Goal: Task Accomplishment & Management: Complete application form

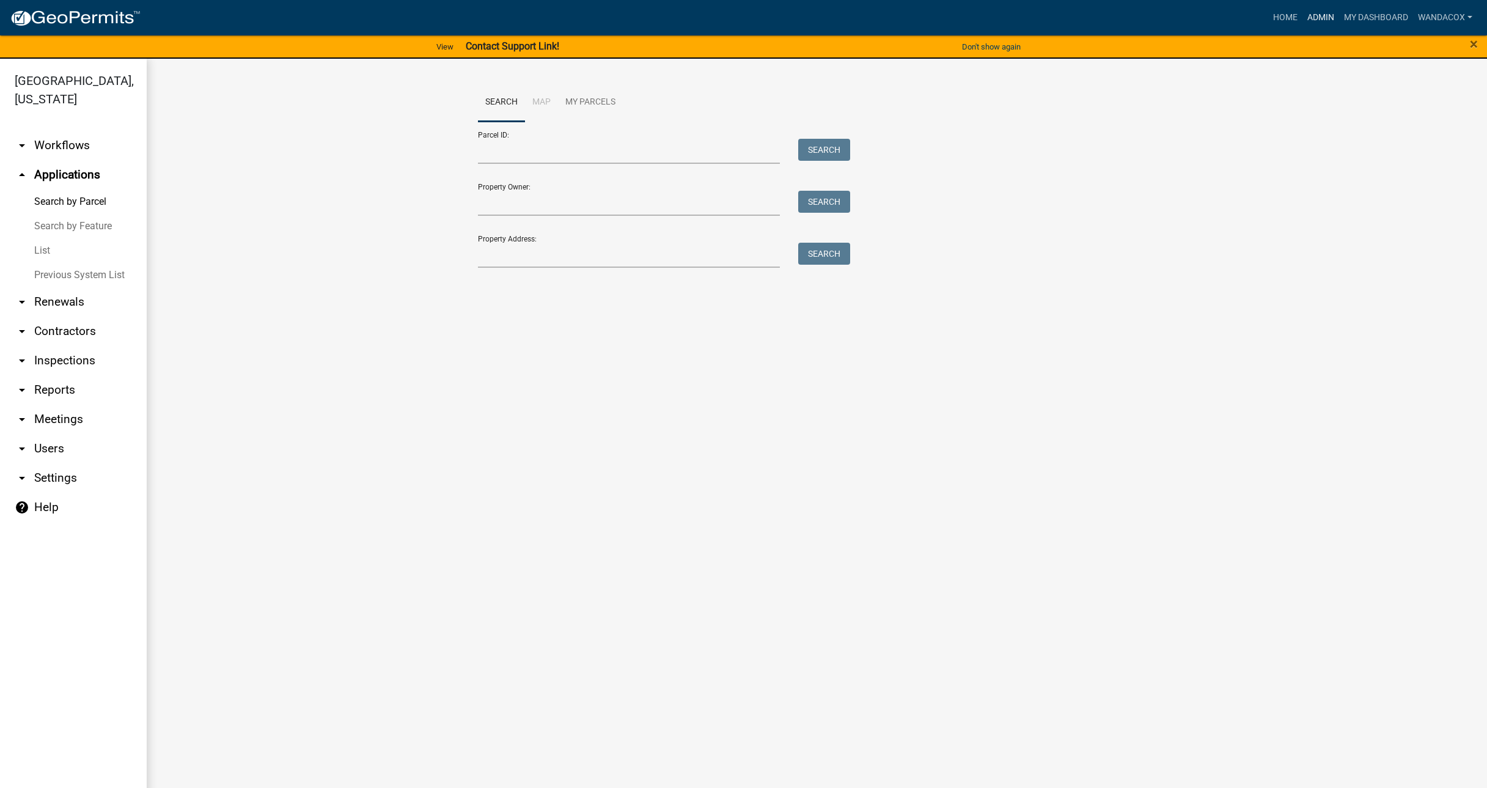
click at [1312, 21] on link "Admin" at bounding box center [1320, 17] width 37 height 23
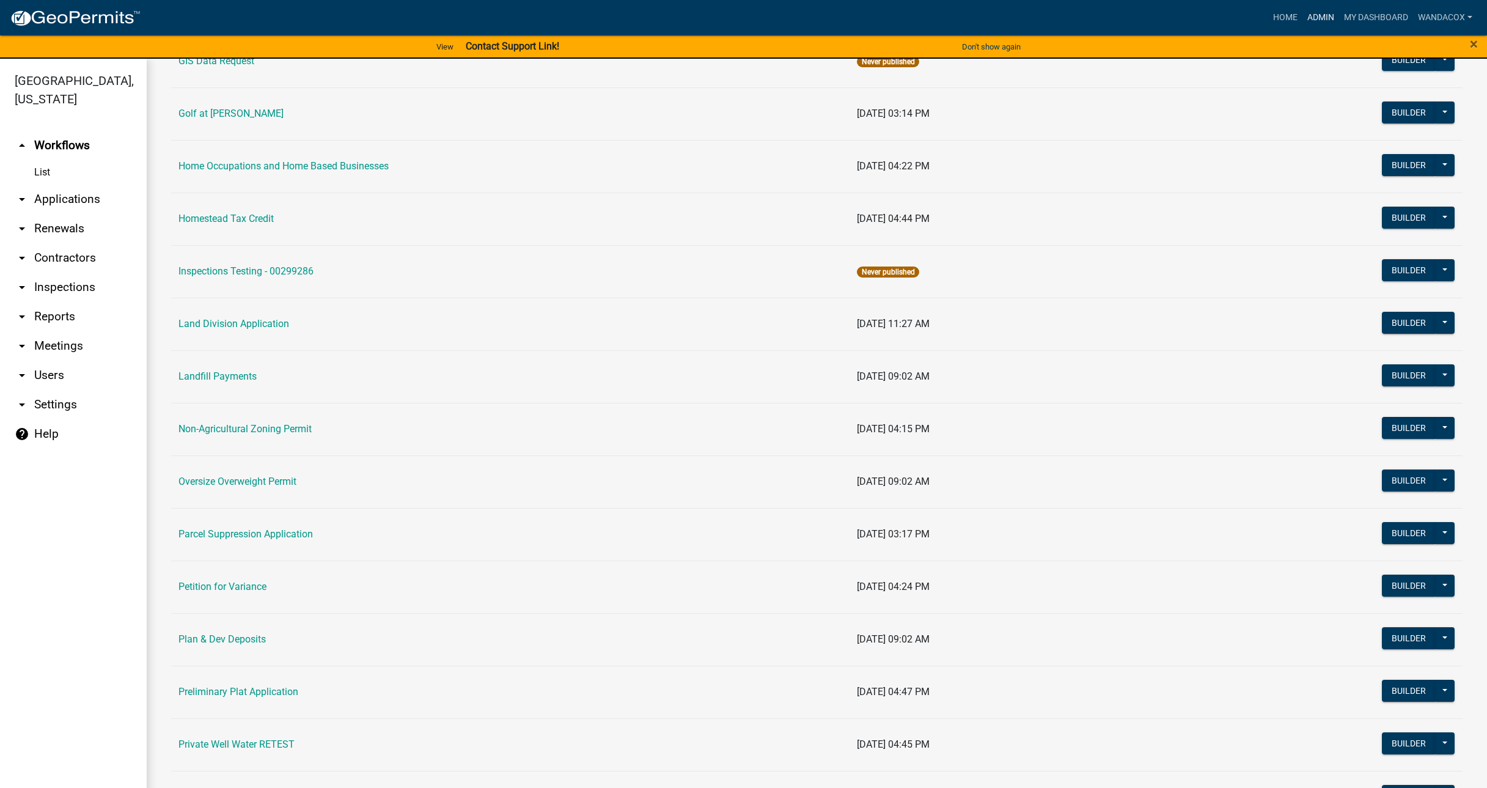
scroll to position [840, 0]
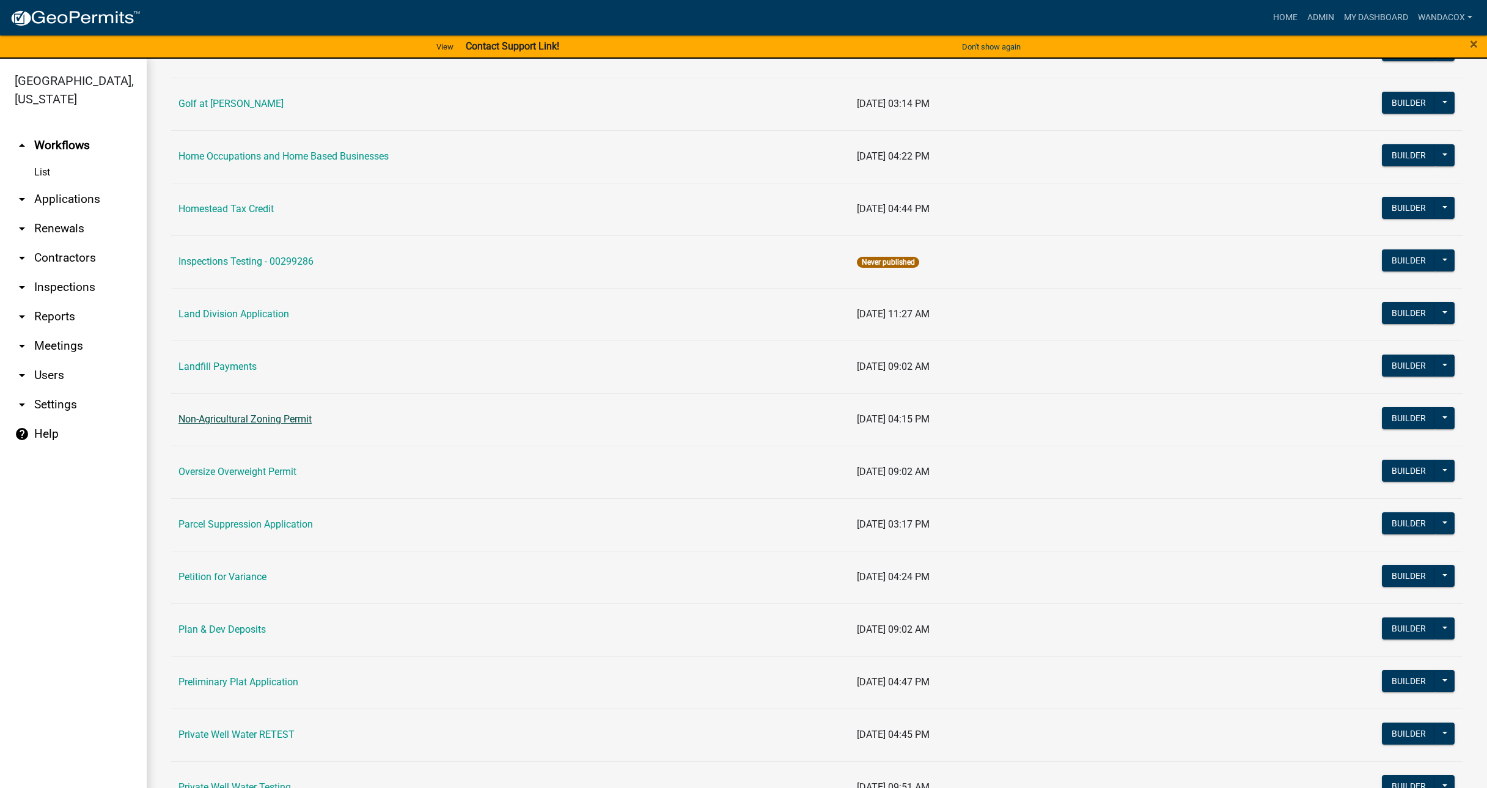
click at [224, 415] on link "Non-Agricultural Zoning Permit" at bounding box center [244, 419] width 133 height 12
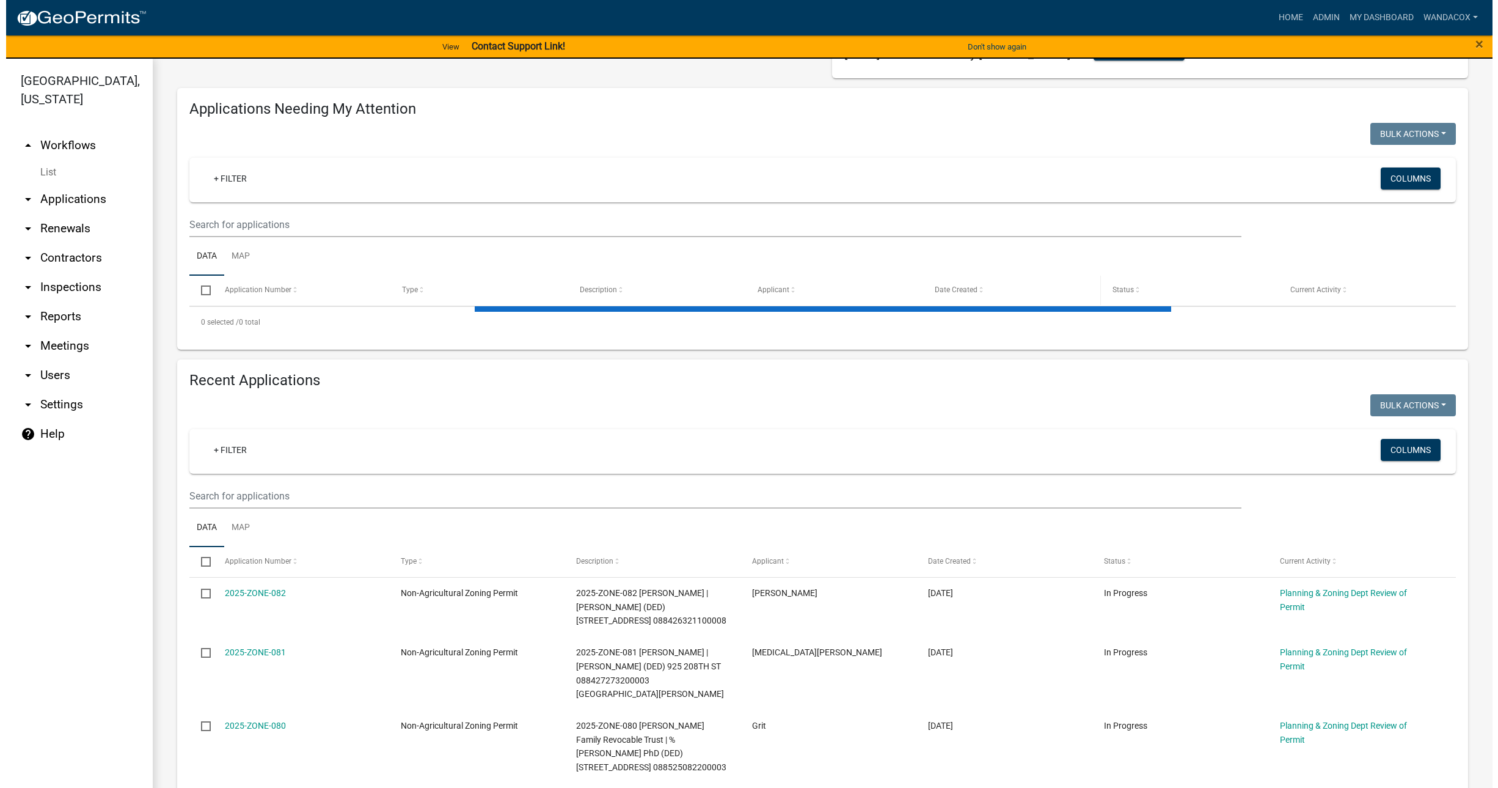
scroll to position [153, 0]
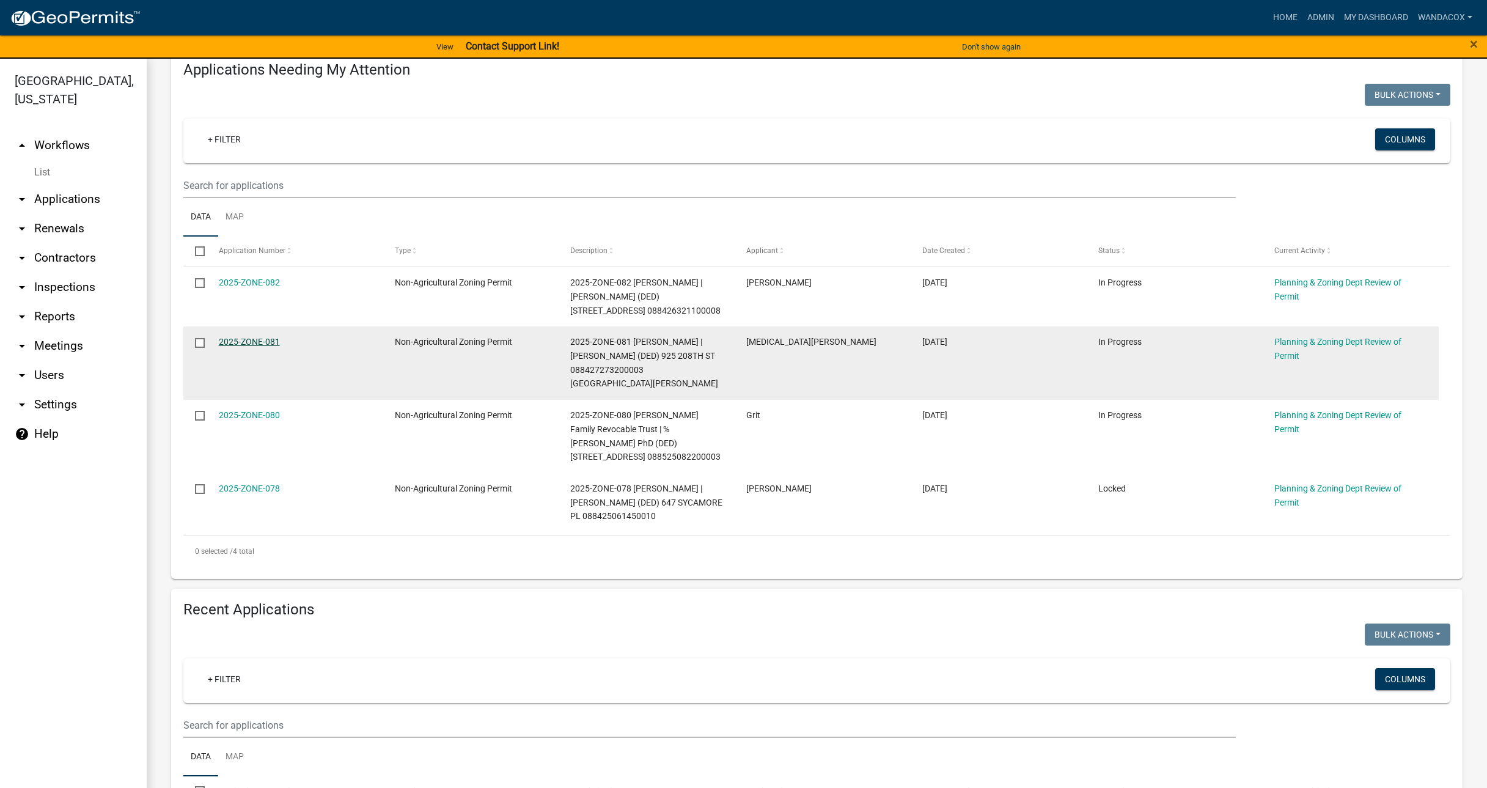
click at [238, 338] on link "2025-ZONE-081" at bounding box center [249, 342] width 61 height 10
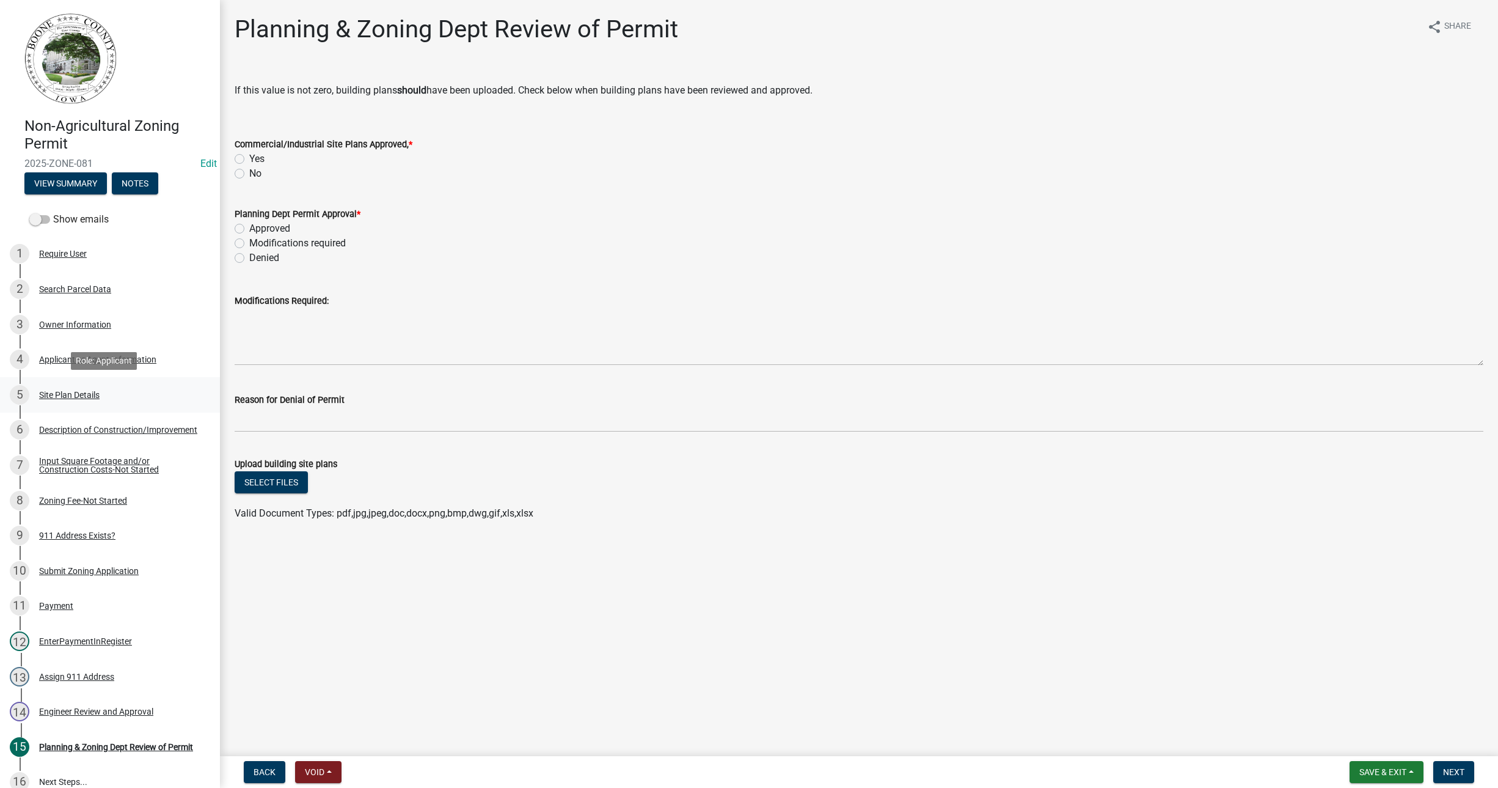
click at [65, 390] on div "Site Plan Details" at bounding box center [69, 394] width 60 height 9
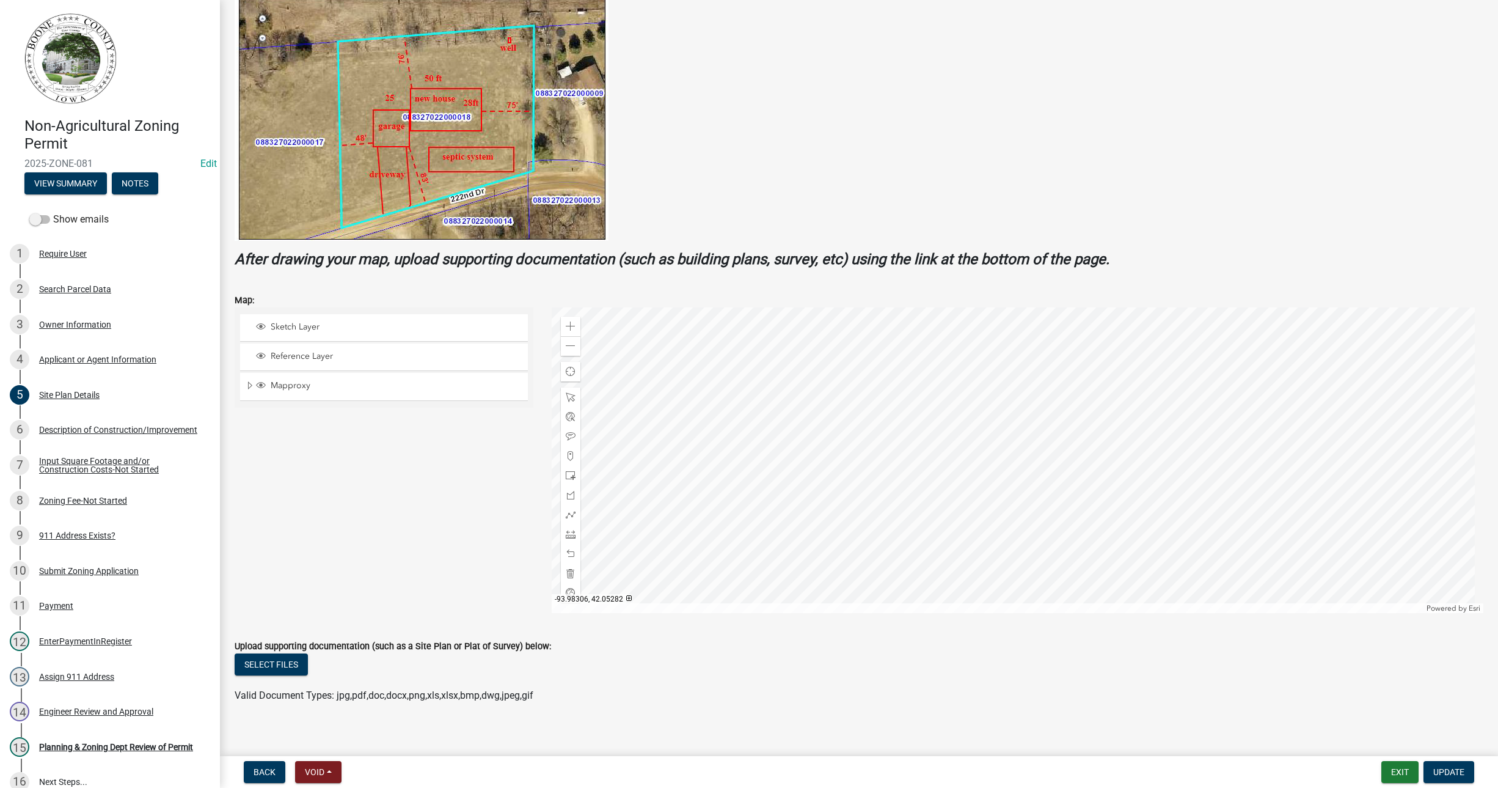
scroll to position [253, 0]
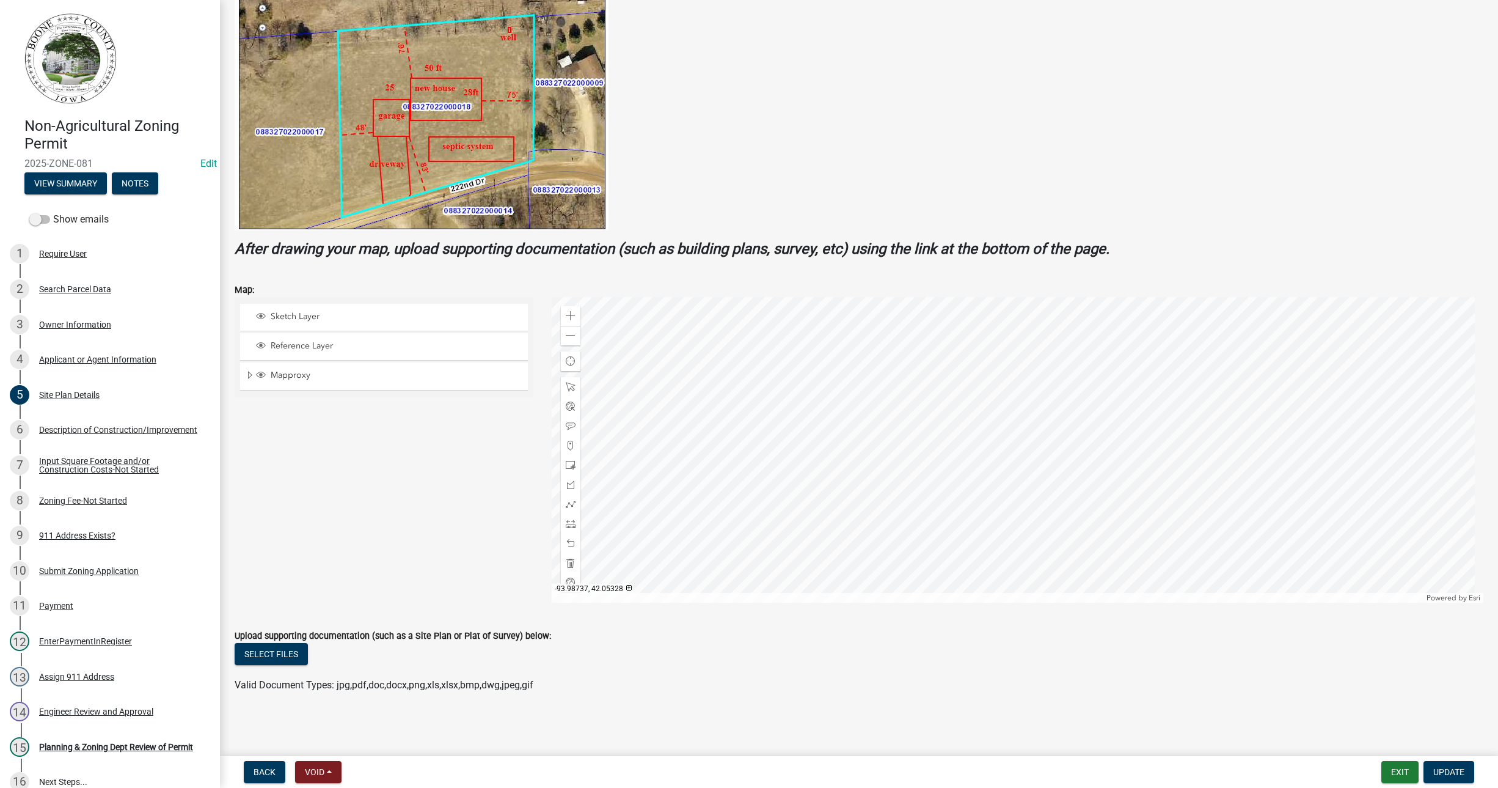
click at [672, 426] on div at bounding box center [1018, 450] width 932 height 306
click at [60, 254] on div "Require User" at bounding box center [63, 253] width 48 height 9
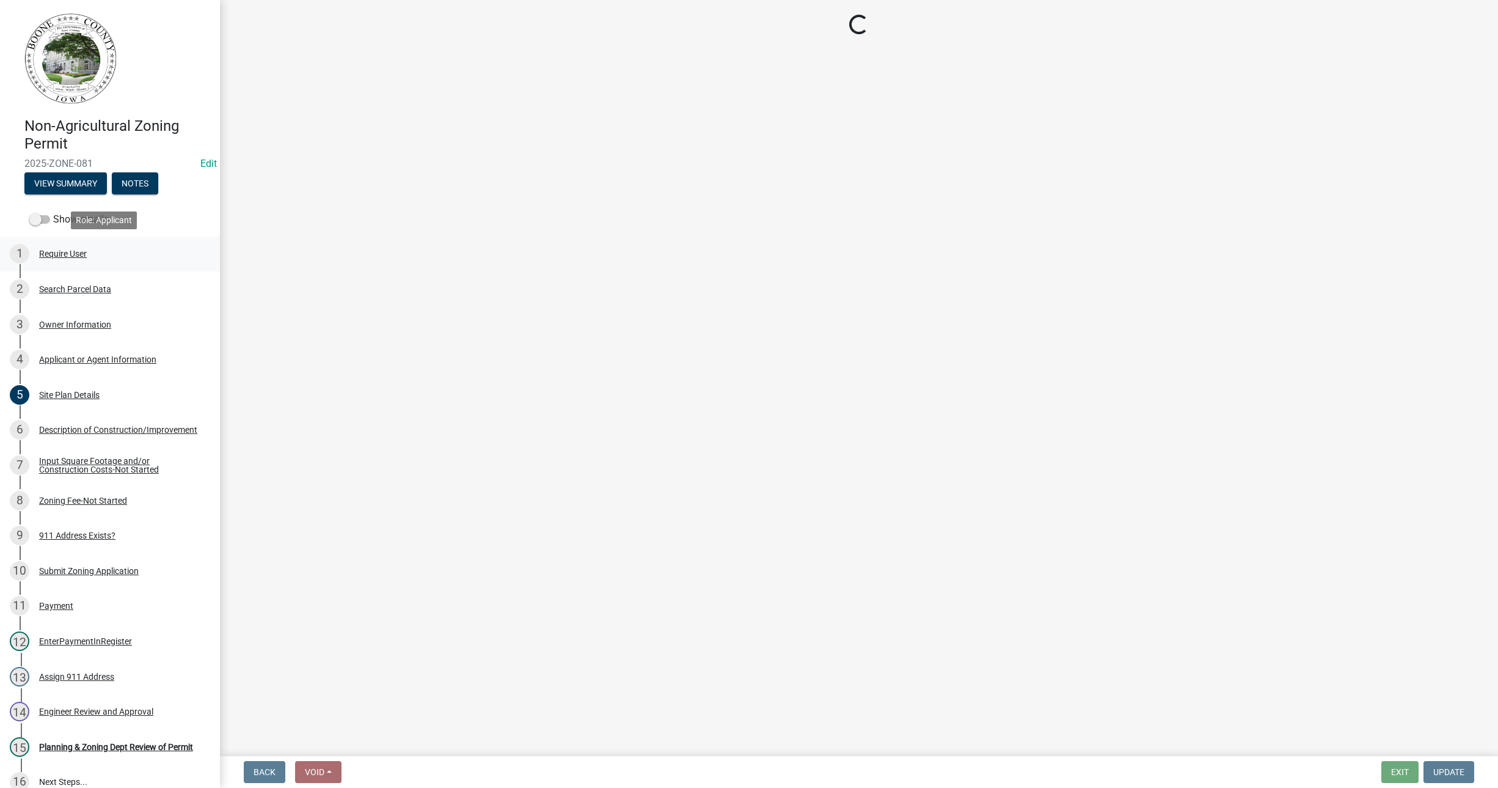
scroll to position [0, 0]
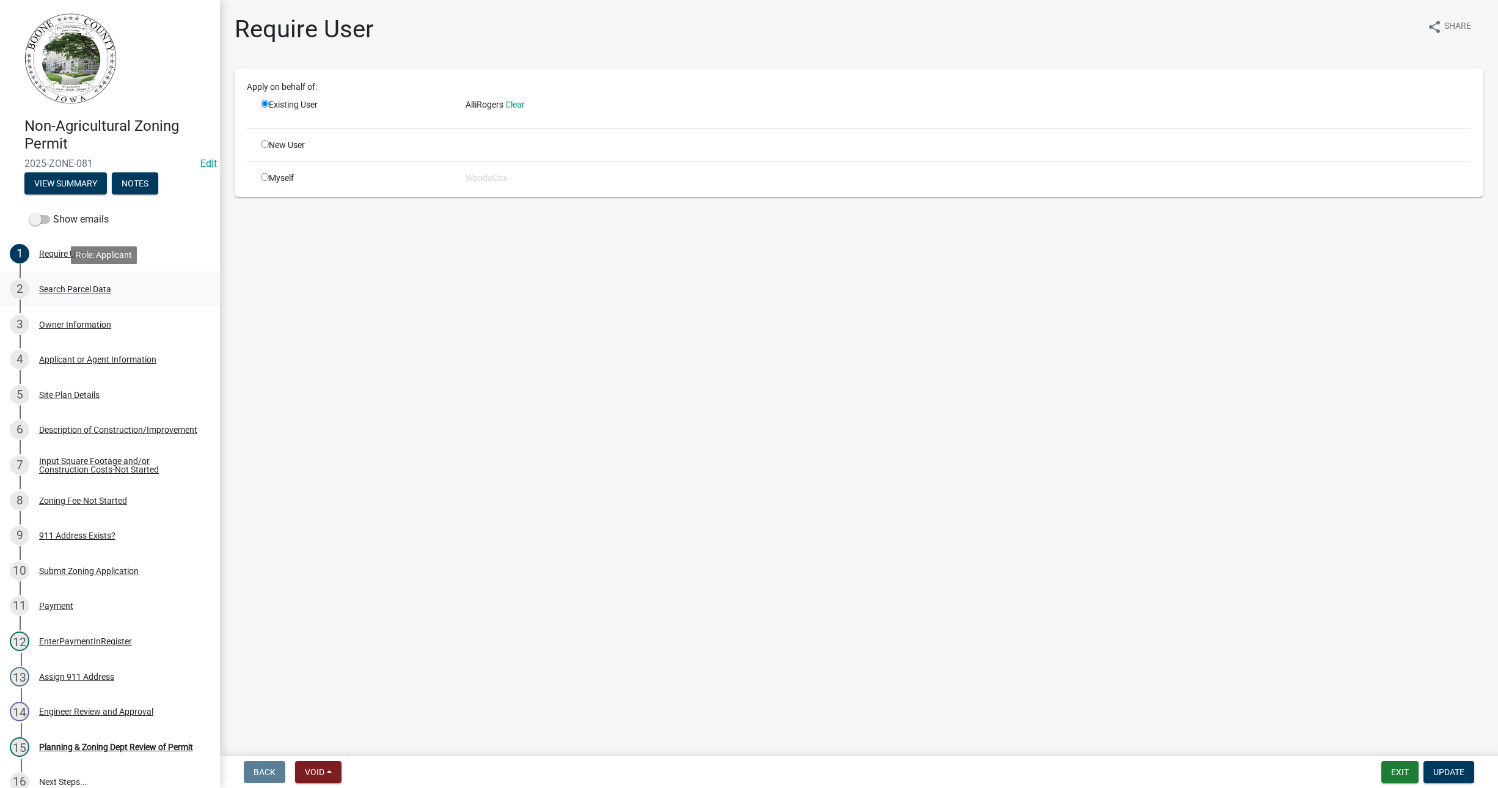
click at [64, 286] on div "Search Parcel Data" at bounding box center [75, 289] width 72 height 9
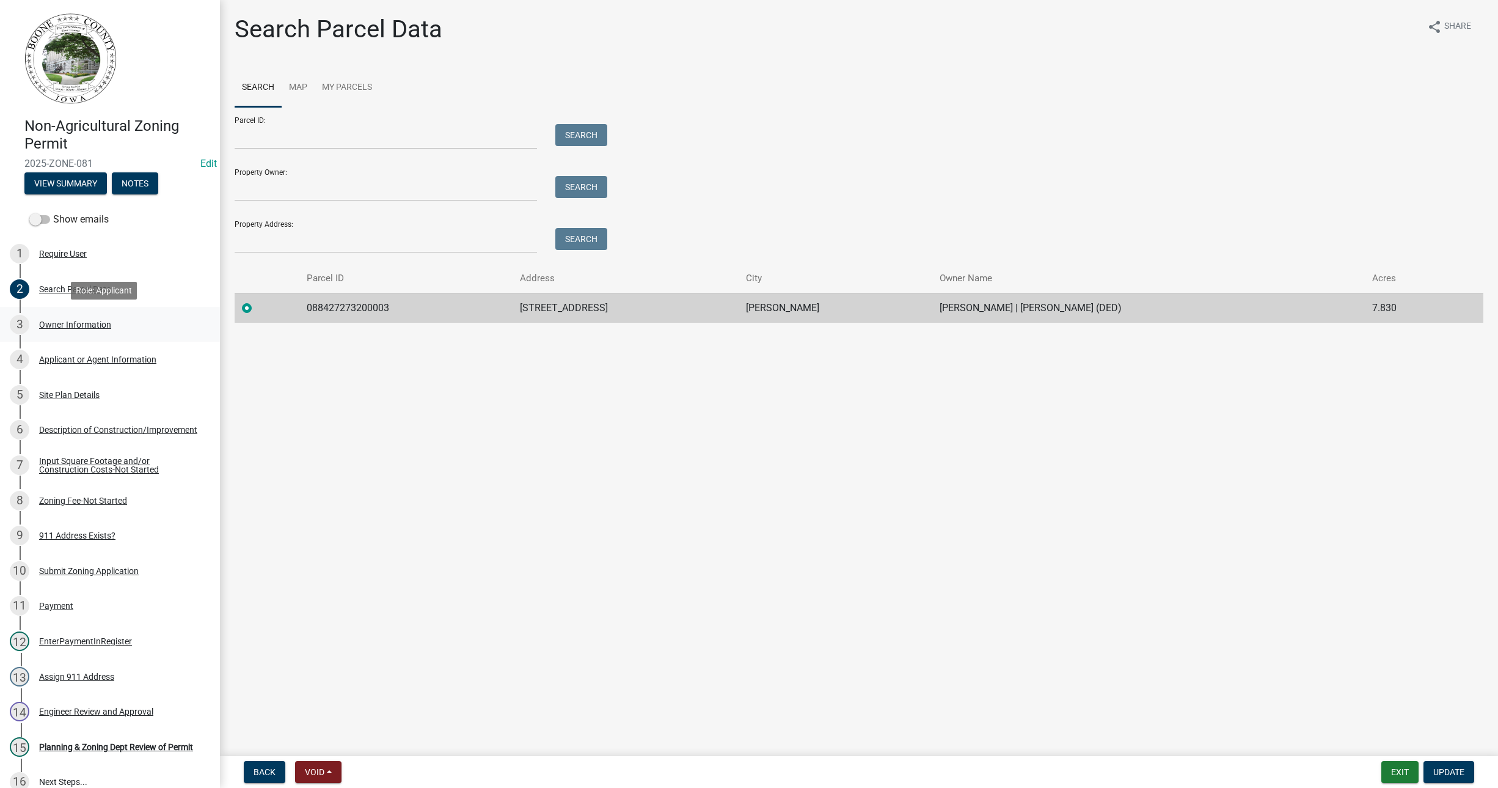
click at [73, 324] on div "Owner Information" at bounding box center [75, 324] width 72 height 9
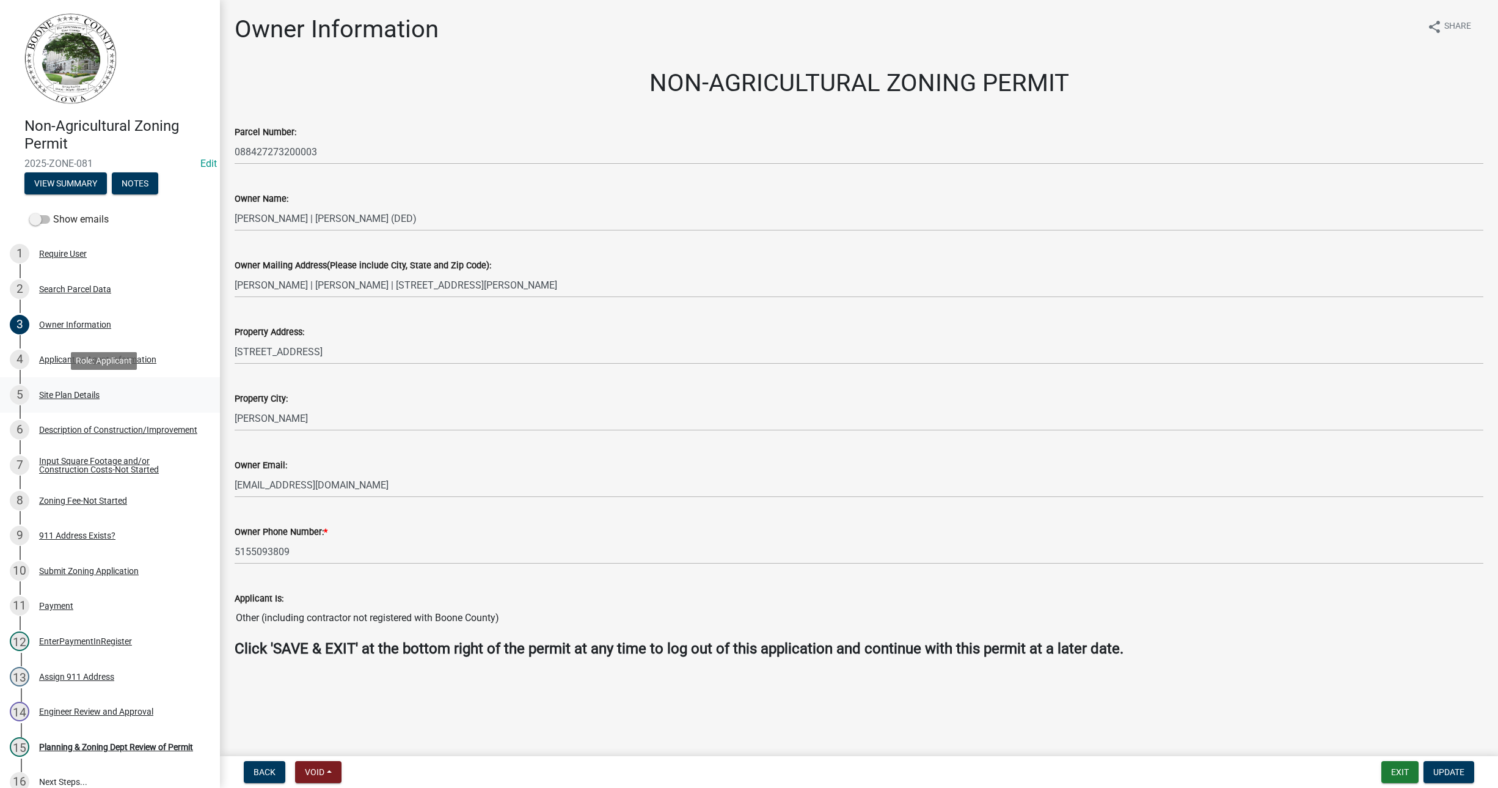
click at [74, 395] on div "Site Plan Details" at bounding box center [69, 394] width 60 height 9
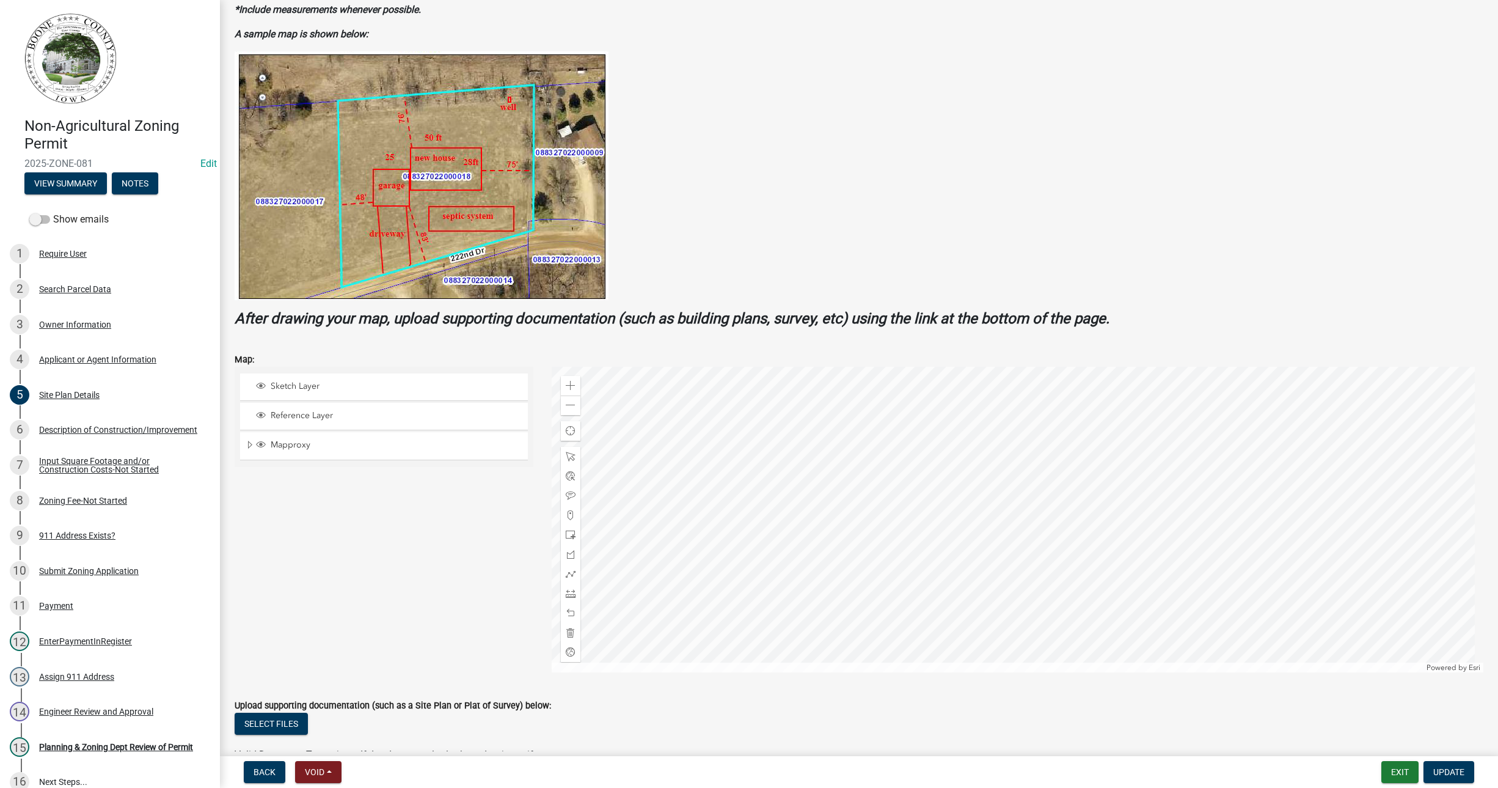
scroll to position [253, 0]
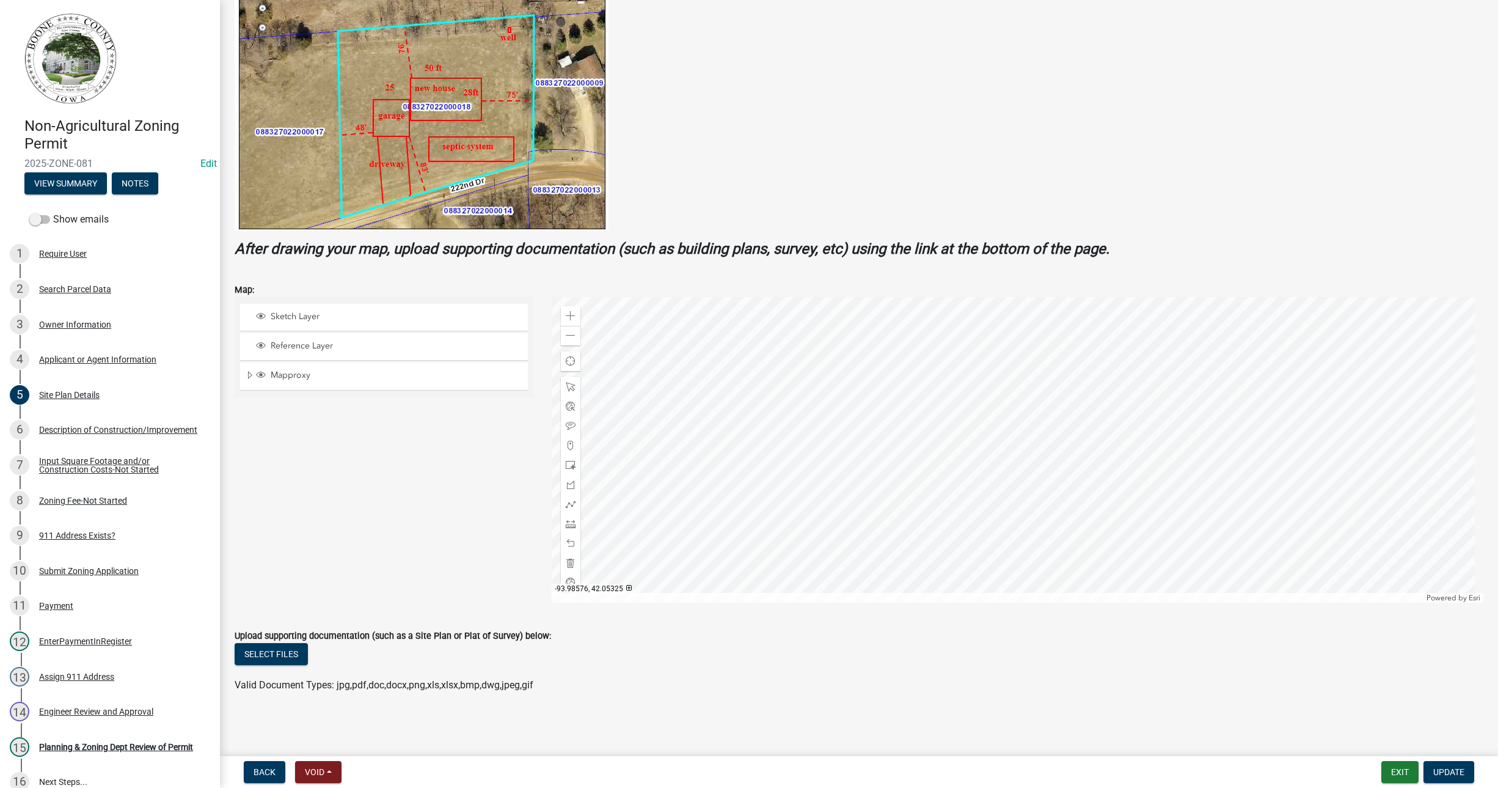
click at [895, 443] on div at bounding box center [1018, 450] width 932 height 306
click at [566, 525] on span at bounding box center [571, 524] width 10 height 10
click at [917, 321] on div at bounding box center [1018, 450] width 932 height 306
click at [568, 544] on span at bounding box center [571, 543] width 10 height 10
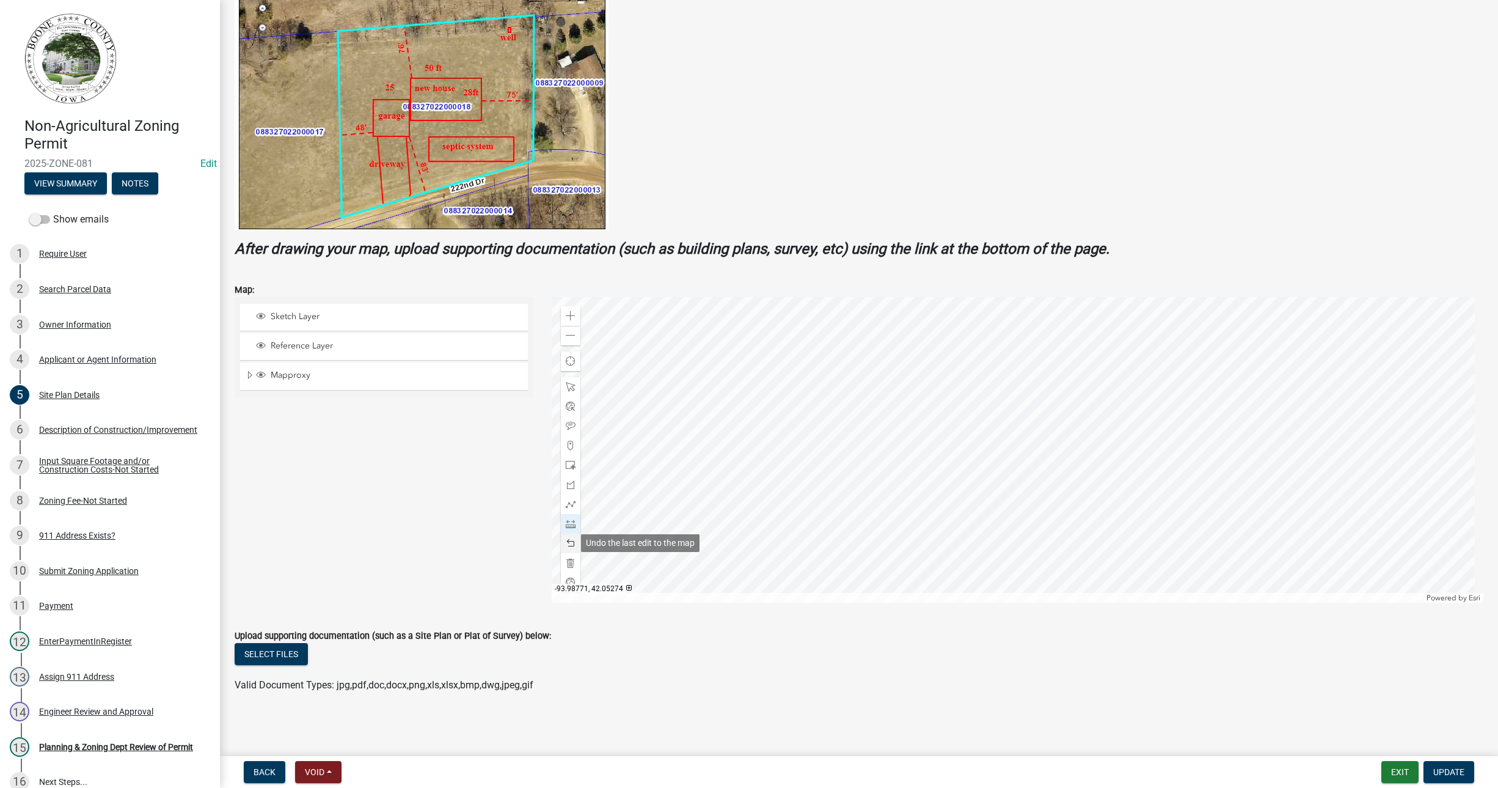
click at [568, 544] on span at bounding box center [571, 543] width 10 height 10
click at [885, 397] on div at bounding box center [1018, 450] width 932 height 306
click at [568, 541] on span at bounding box center [571, 543] width 10 height 10
click at [1081, 322] on div at bounding box center [1018, 450] width 932 height 306
click at [1070, 544] on div at bounding box center [1018, 450] width 932 height 306
